Goal: Information Seeking & Learning: Learn about a topic

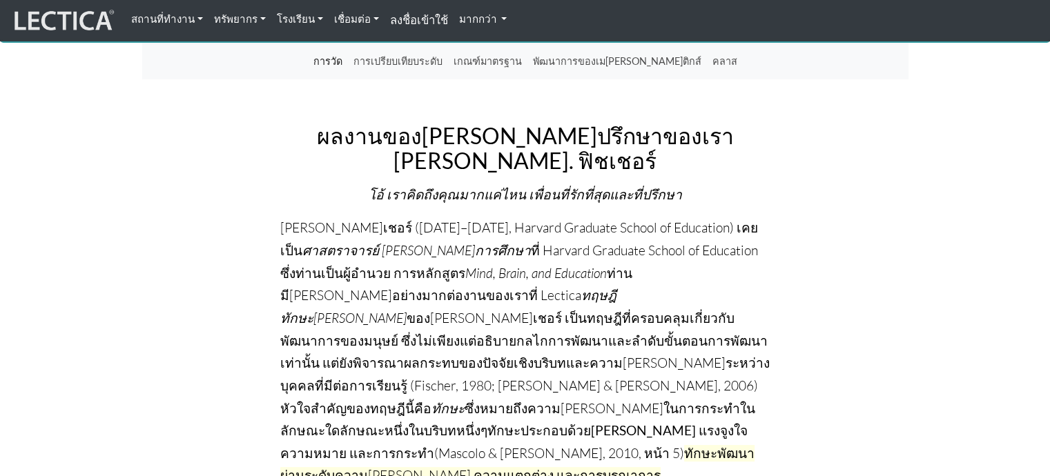
scroll to position [138, 0]
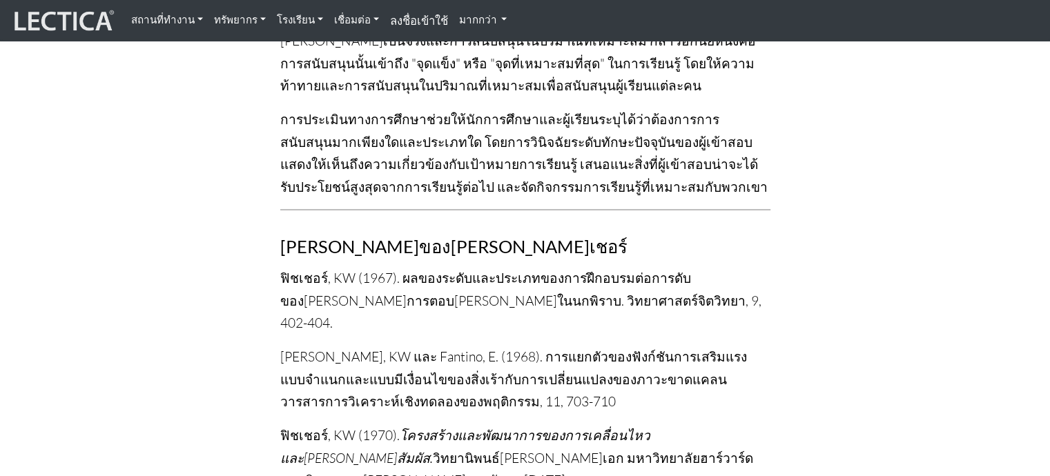
scroll to position [2622, 0]
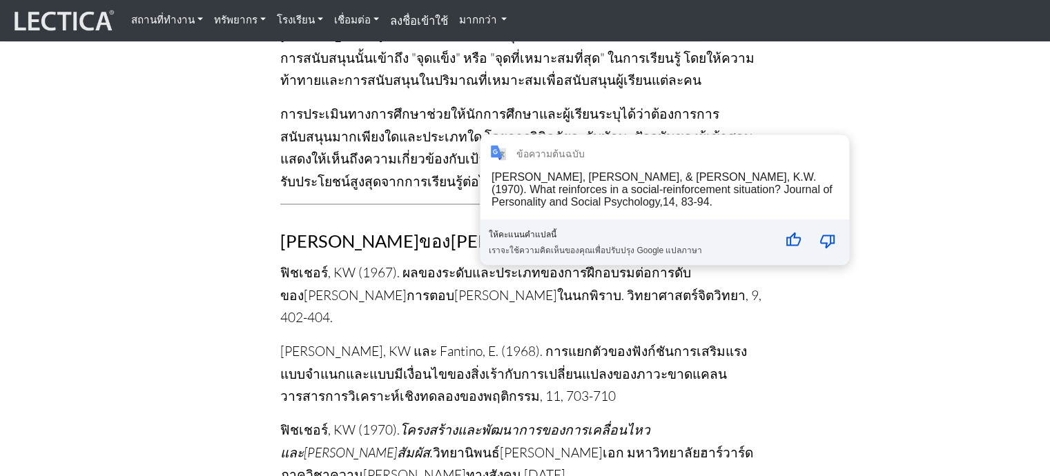
drag, startPoint x: 457, startPoint y: 279, endPoint x: 479, endPoint y: 283, distance: 22.4
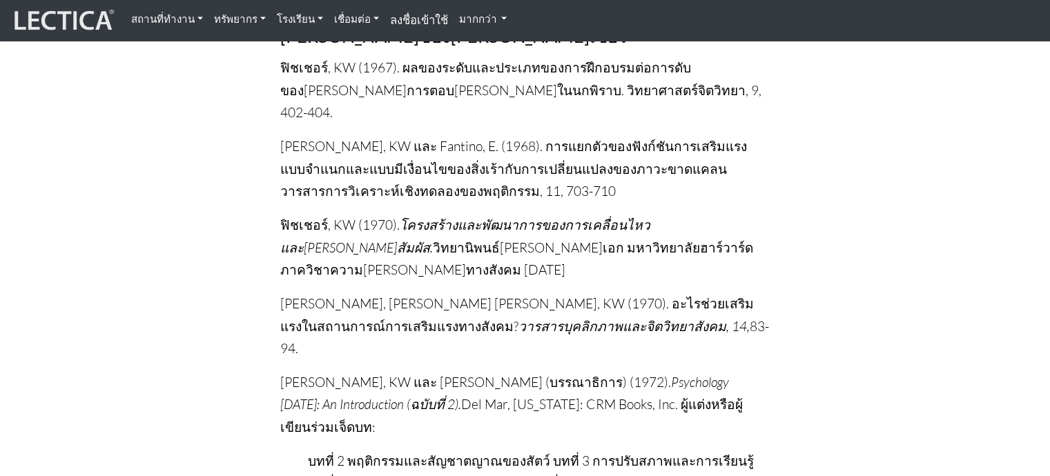
scroll to position [2829, 0]
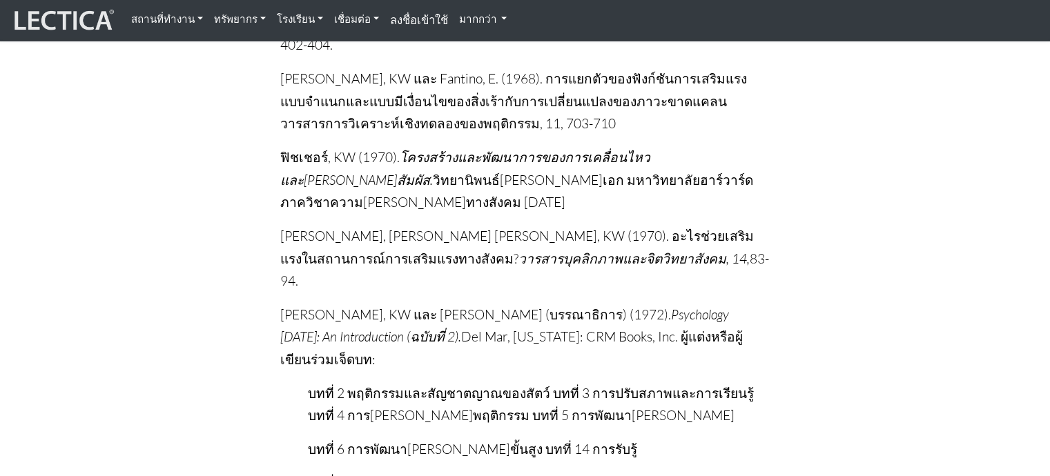
scroll to position [2899, 0]
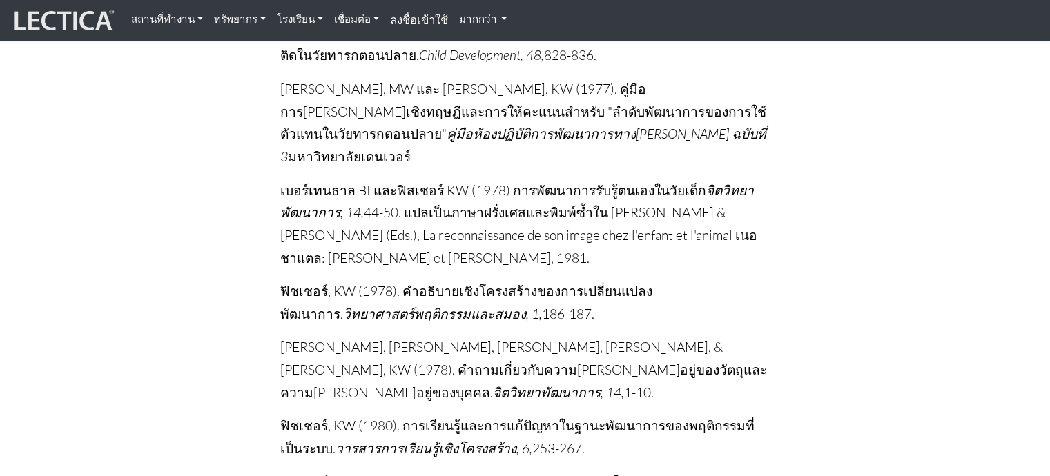
scroll to position [4417, 0]
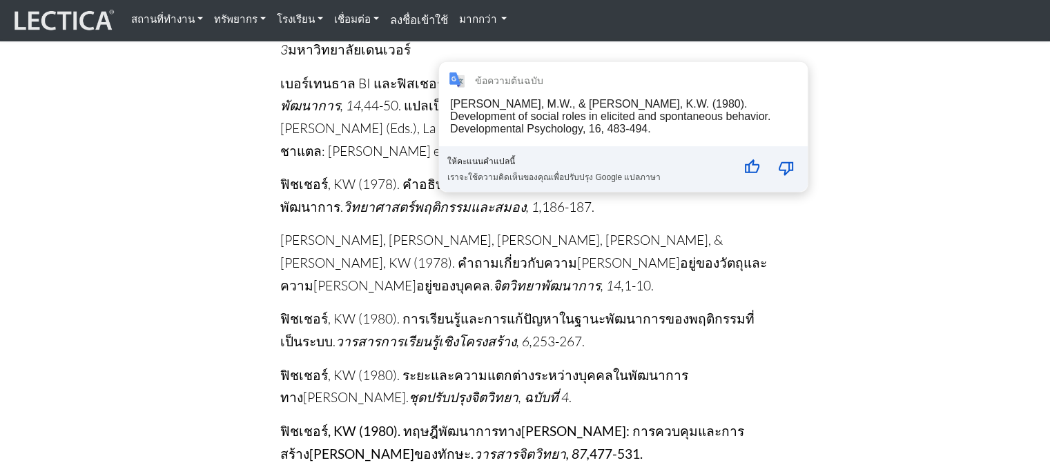
drag, startPoint x: 447, startPoint y: 93, endPoint x: 467, endPoint y: 102, distance: 21.3
